Goal: Information Seeking & Learning: Learn about a topic

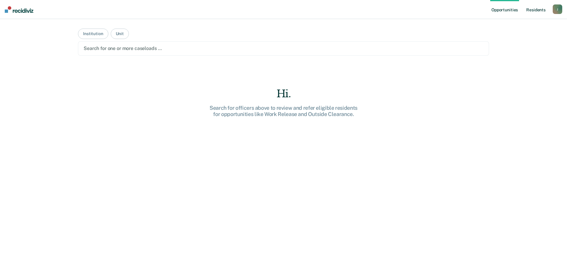
click at [534, 11] on link "Resident s" at bounding box center [536, 9] width 22 height 19
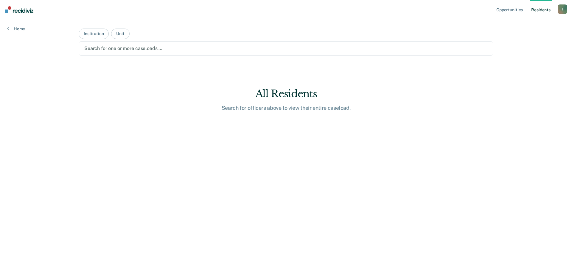
click at [541, 12] on link "Resident s" at bounding box center [541, 9] width 22 height 19
click at [512, 8] on link "Opportunities" at bounding box center [509, 9] width 29 height 19
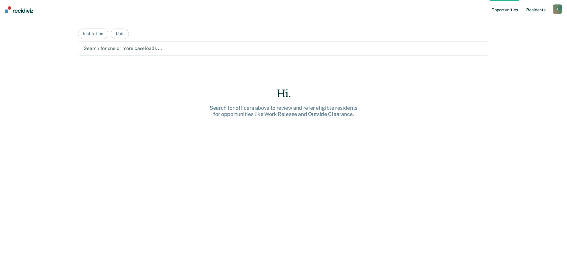
click at [533, 8] on link "Resident s" at bounding box center [536, 9] width 22 height 19
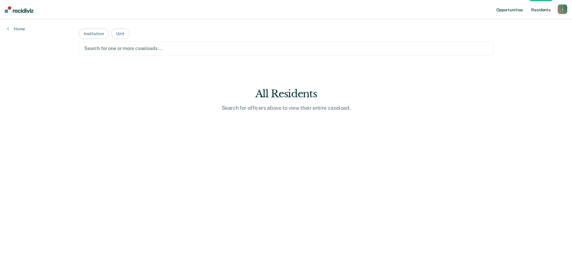
click at [518, 12] on link "Opportunities" at bounding box center [509, 9] width 29 height 19
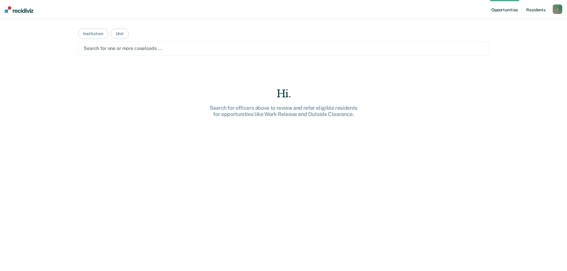
click at [536, 14] on link "Resident s" at bounding box center [536, 9] width 22 height 19
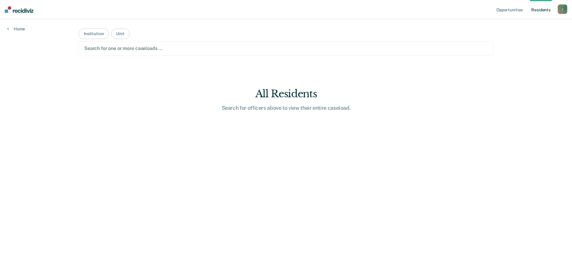
click at [562, 12] on div "J" at bounding box center [562, 9] width 10 height 10
click at [124, 34] on button "Unit" at bounding box center [120, 34] width 18 height 10
click at [131, 48] on div at bounding box center [285, 48] width 403 height 7
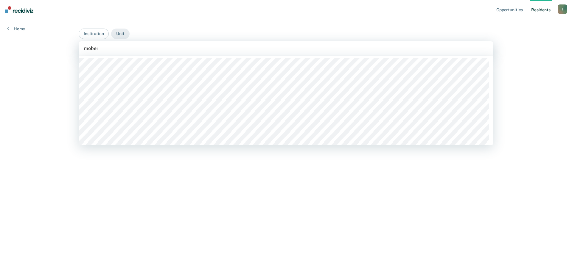
type input "moberl"
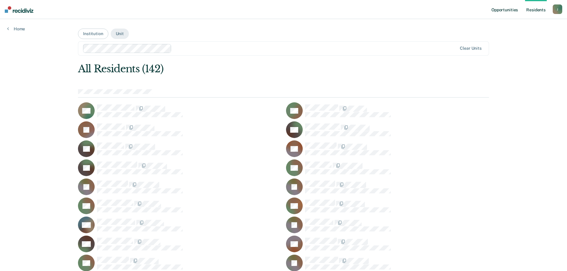
click at [513, 10] on link "Opportunities" at bounding box center [504, 9] width 29 height 19
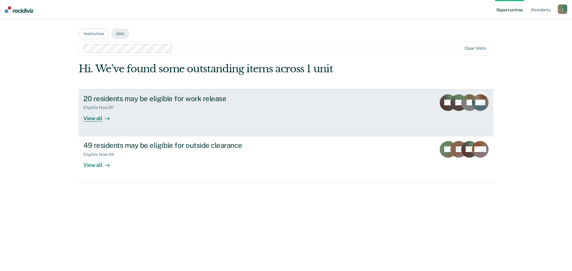
click at [205, 98] on div "20 residents may be eligible for work release" at bounding box center [187, 98] width 209 height 9
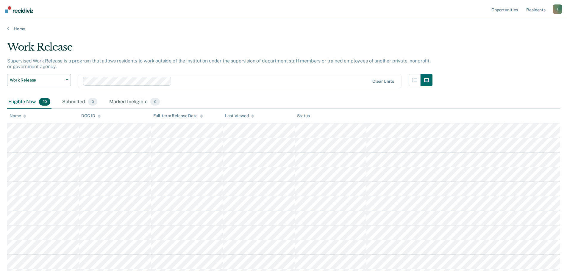
click at [15, 117] on div "Name" at bounding box center [18, 115] width 17 height 5
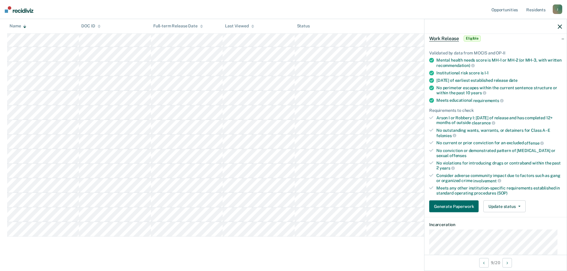
scroll to position [60, 0]
